Goal: Communication & Community: Answer question/provide support

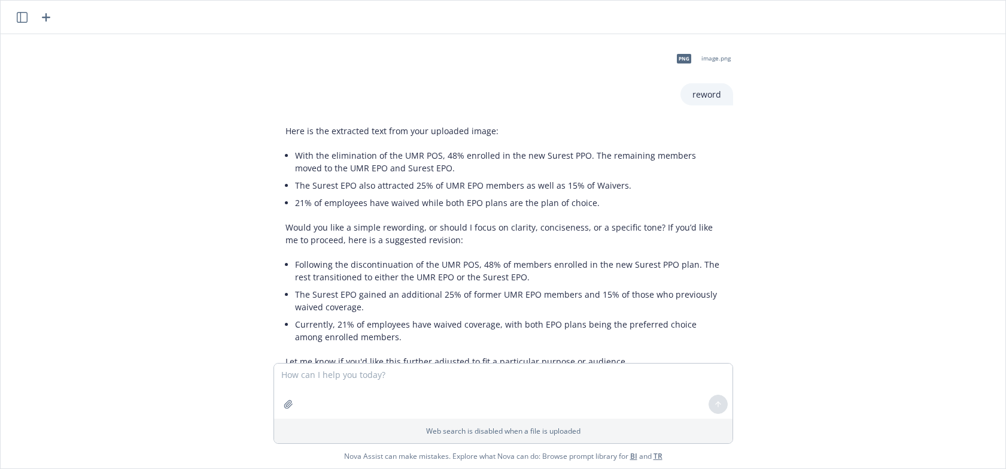
scroll to position [38, 0]
